Goal: Task Accomplishment & Management: Manage account settings

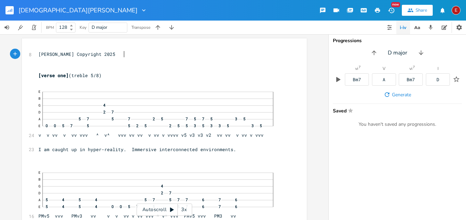
click at [186, 210] on div "3x" at bounding box center [184, 210] width 12 height 12
click at [186, 210] on div "4x" at bounding box center [184, 210] width 12 height 12
click at [172, 211] on icon at bounding box center [172, 210] width 4 height 4
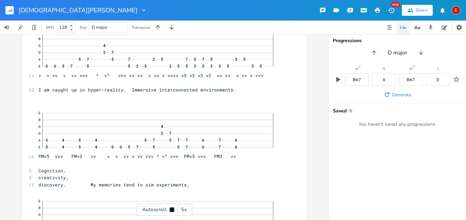
click at [171, 210] on icon at bounding box center [172, 210] width 4 height 4
click at [173, 209] on icon at bounding box center [171, 209] width 5 height 5
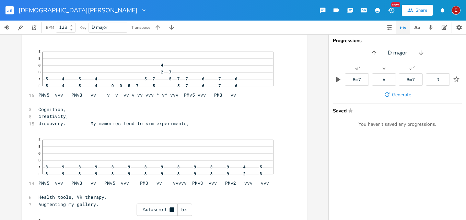
click at [173, 209] on icon at bounding box center [172, 210] width 4 height 4
click at [173, 209] on icon at bounding box center [171, 209] width 5 height 5
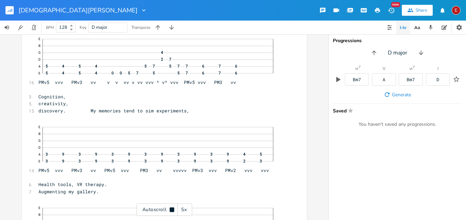
click at [173, 209] on icon at bounding box center [172, 210] width 4 height 4
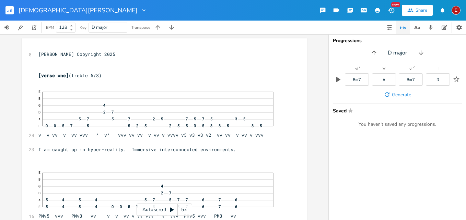
scroll to position [33, 0]
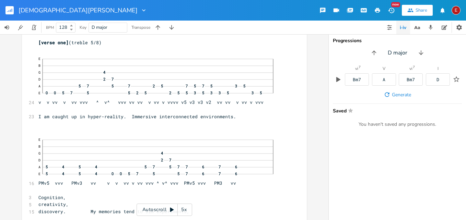
click at [171, 208] on icon at bounding box center [171, 209] width 5 height 5
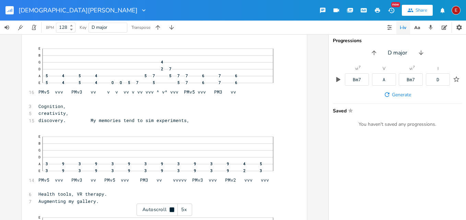
scroll to position [126, 0]
click at [171, 208] on icon at bounding box center [171, 209] width 5 height 5
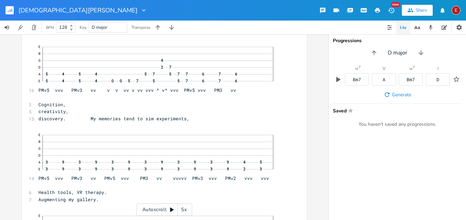
click at [171, 208] on icon at bounding box center [171, 209] width 5 height 5
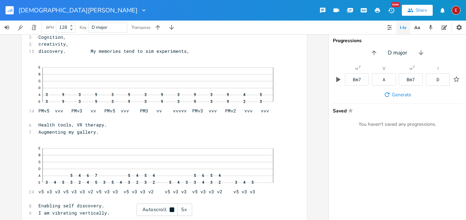
click at [171, 208] on icon at bounding box center [171, 209] width 5 height 5
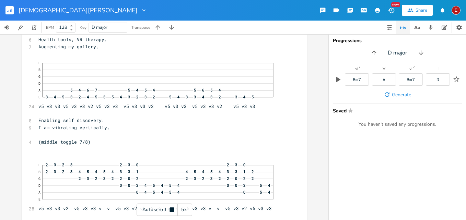
click at [171, 208] on icon at bounding box center [171, 209] width 5 height 5
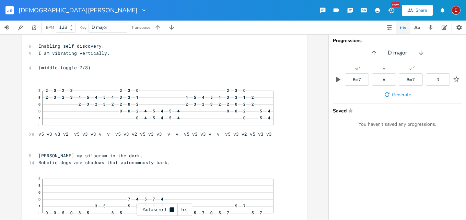
click at [171, 208] on icon at bounding box center [171, 209] width 5 height 5
click at [170, 210] on icon at bounding box center [172, 210] width 4 height 4
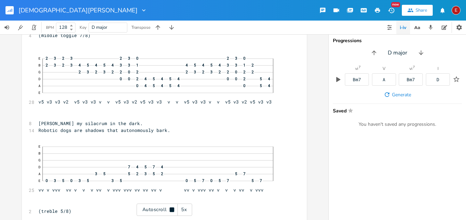
click at [170, 210] on icon at bounding box center [172, 210] width 4 height 4
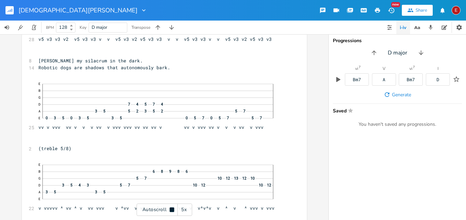
scroll to position [450, 0]
click at [170, 210] on icon at bounding box center [172, 210] width 4 height 4
click at [179, 207] on div "5x" at bounding box center [184, 210] width 12 height 12
click at [183, 209] on div "1x" at bounding box center [184, 210] width 12 height 12
click at [182, 210] on div "2x" at bounding box center [184, 210] width 12 height 12
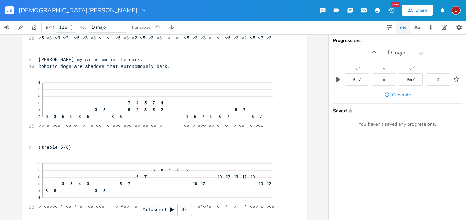
click at [182, 210] on div "3x" at bounding box center [184, 210] width 12 height 12
click at [182, 210] on div "4x" at bounding box center [184, 210] width 12 height 12
click at [172, 209] on icon at bounding box center [172, 210] width 4 height 4
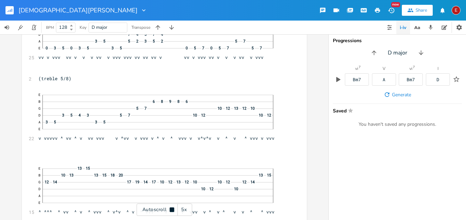
click at [172, 209] on icon at bounding box center [172, 210] width 4 height 4
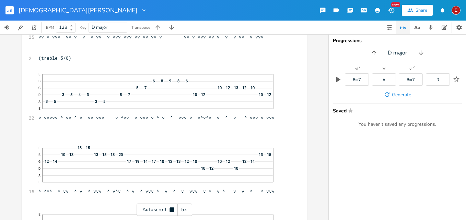
click at [172, 209] on icon at bounding box center [172, 210] width 4 height 4
click at [172, 211] on icon at bounding box center [172, 210] width 4 height 4
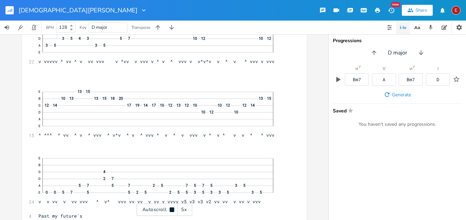
click at [172, 211] on icon at bounding box center [172, 210] width 4 height 4
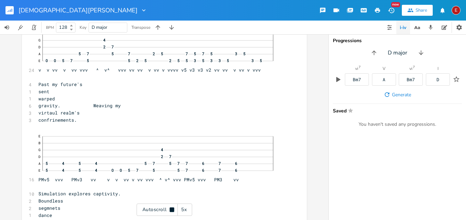
click at [172, 210] on icon at bounding box center [172, 210] width 4 height 4
click at [172, 209] on icon at bounding box center [172, 210] width 4 height 4
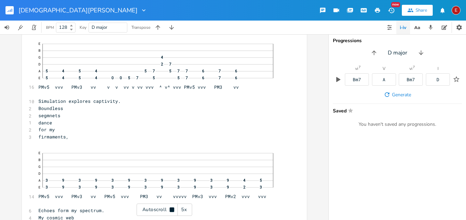
click at [172, 209] on icon at bounding box center [172, 210] width 4 height 4
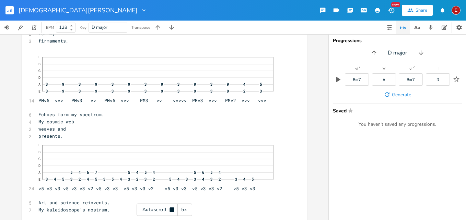
scroll to position [917, 0]
click at [172, 209] on icon at bounding box center [172, 210] width 4 height 4
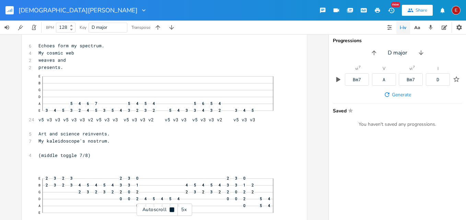
click at [172, 209] on icon at bounding box center [172, 210] width 4 height 4
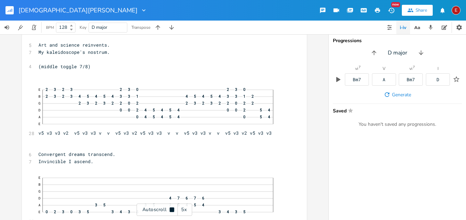
click at [172, 209] on icon at bounding box center [172, 210] width 4 height 4
click at [174, 208] on icon at bounding box center [171, 209] width 5 height 5
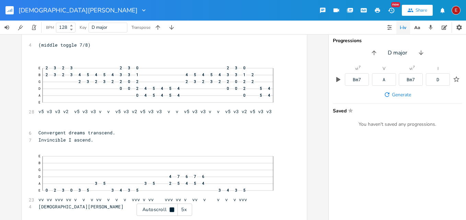
click at [174, 208] on icon at bounding box center [172, 210] width 4 height 4
click at [172, 208] on icon at bounding box center [171, 209] width 5 height 5
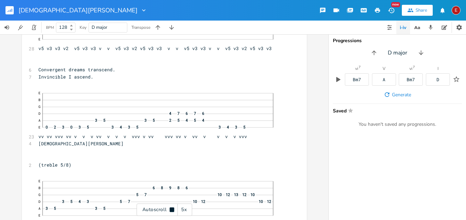
click at [172, 208] on icon at bounding box center [171, 209] width 5 height 5
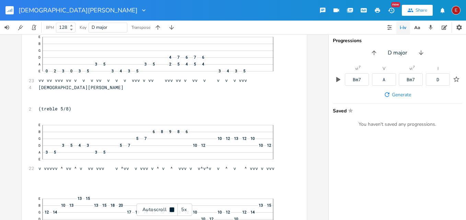
click at [172, 208] on icon at bounding box center [171, 209] width 5 height 5
click at [171, 209] on icon at bounding box center [172, 210] width 4 height 4
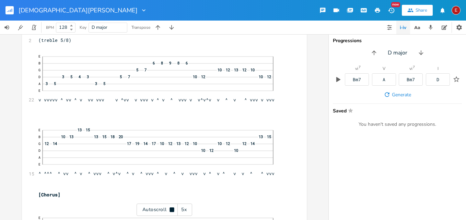
scroll to position [1285, 0]
click at [171, 209] on icon at bounding box center [172, 210] width 4 height 4
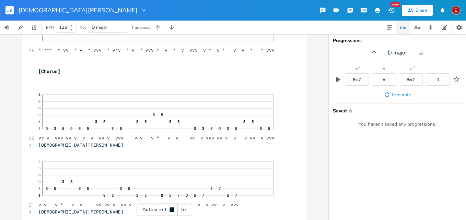
click at [171, 209] on icon at bounding box center [172, 210] width 4 height 4
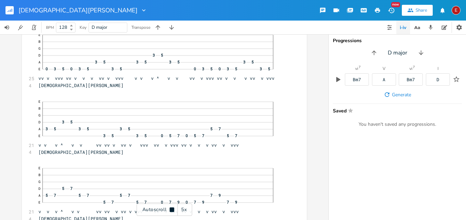
click at [171, 209] on icon at bounding box center [172, 210] width 4 height 4
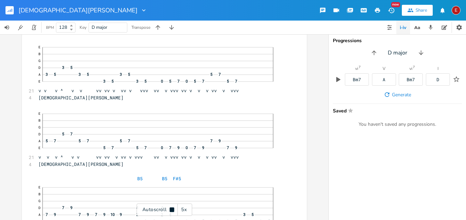
click at [171, 209] on icon at bounding box center [172, 210] width 4 height 4
click at [456, 9] on div "E" at bounding box center [456, 10] width 9 height 9
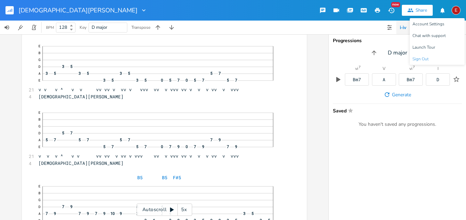
click at [424, 59] on span "Sign Out" at bounding box center [421, 59] width 16 height 4
